Goal: Information Seeking & Learning: Learn about a topic

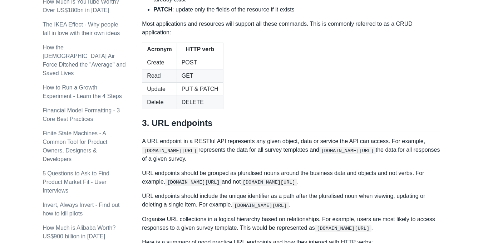
scroll to position [822, 0]
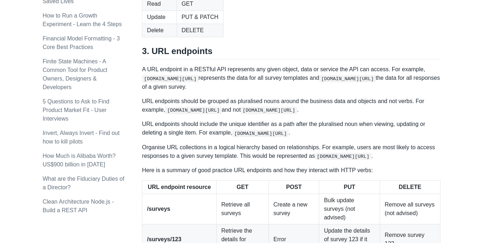
click at [270, 37] on table "Acronym HTTP verb Create POST Read GET Update PUT & PATCH Delete DELETE" at bounding box center [291, 4] width 298 height 66
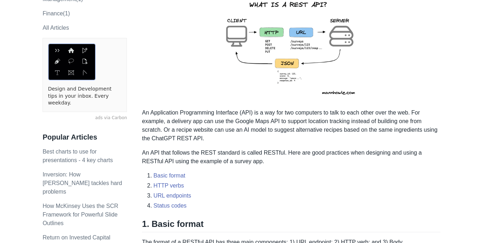
scroll to position [0, 0]
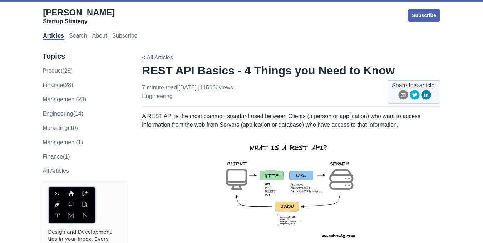
drag, startPoint x: 157, startPoint y: 74, endPoint x: 331, endPoint y: 194, distance: 211.0
click at [188, 153] on p at bounding box center [291, 190] width 298 height 111
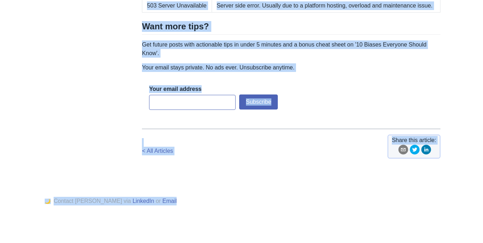
scroll to position [1393, 0]
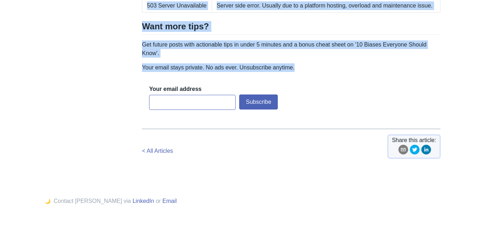
drag, startPoint x: 144, startPoint y: 72, endPoint x: 279, endPoint y: 81, distance: 135.8
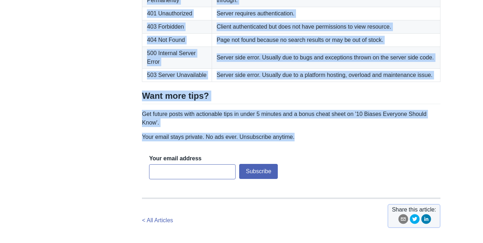
scroll to position [1143, 0]
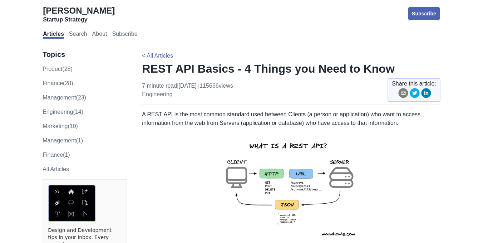
scroll to position [0, 0]
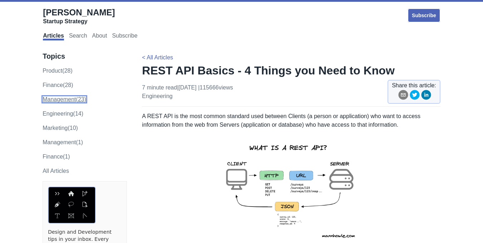
click at [64, 101] on link "management (23)" at bounding box center [65, 99] width 44 height 6
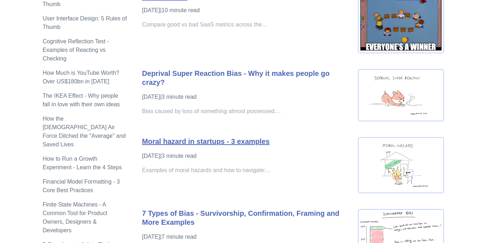
scroll to position [393, 0]
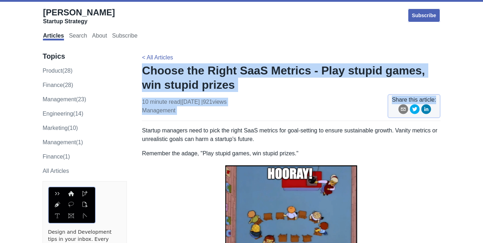
drag, startPoint x: 144, startPoint y: 68, endPoint x: 323, endPoint y: 132, distance: 190.0
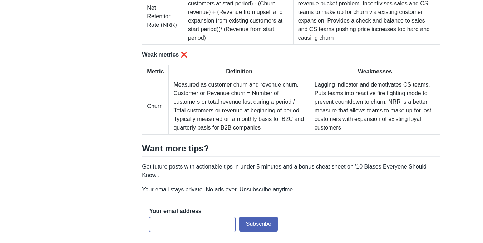
scroll to position [1680, 0]
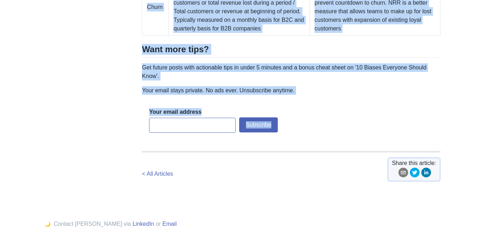
click at [306, 109] on div "Your email address Subscribe Loading... Subscribe Loading..." at bounding box center [291, 121] width 298 height 42
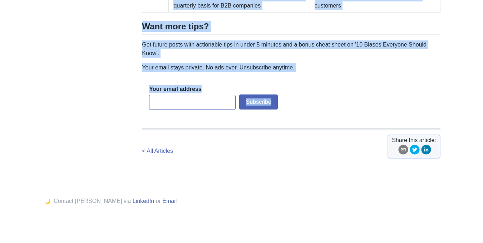
scroll to position [1711, 0]
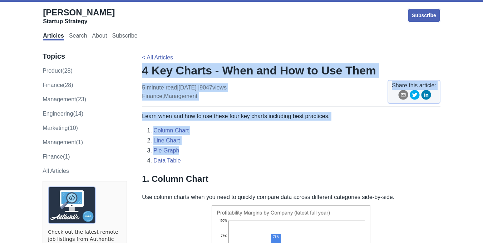
drag, startPoint x: 142, startPoint y: 70, endPoint x: 294, endPoint y: 149, distance: 171.7
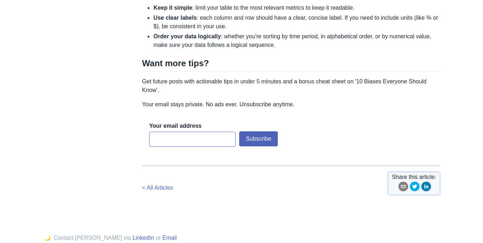
scroll to position [1322, 0]
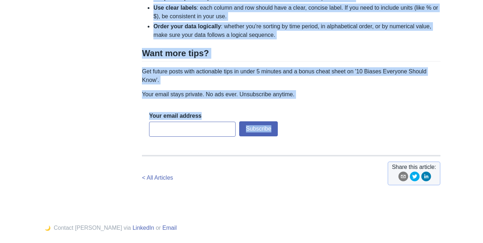
click at [294, 104] on div "Your email address Subscribe Loading... Subscribe Loading..." at bounding box center [291, 125] width 298 height 42
